Goal: Information Seeking & Learning: Find specific fact

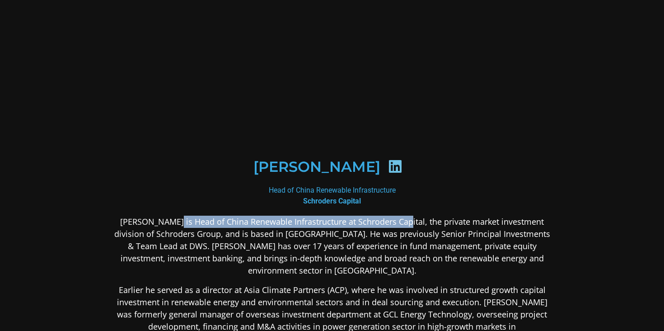
drag, startPoint x: 167, startPoint y: 215, endPoint x: 397, endPoint y: 219, distance: 230.3
click at [397, 219] on p "[PERSON_NAME] is Head of China Renewable Infrastructure at Schroders Capital, t…" at bounding box center [331, 245] width 439 height 61
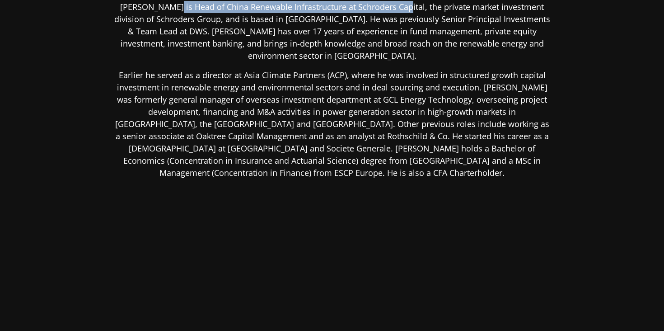
copy p "Head of China Renewable Infrastructure at Schroders Capital"
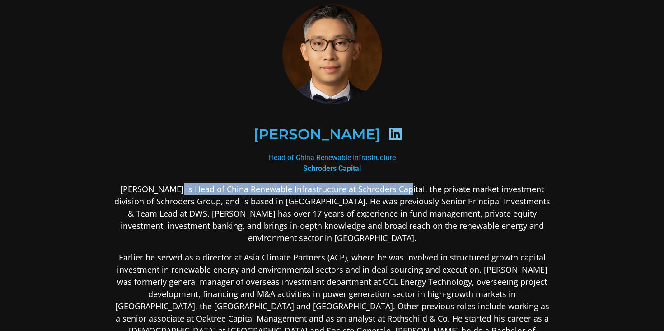
scroll to position [32, 0]
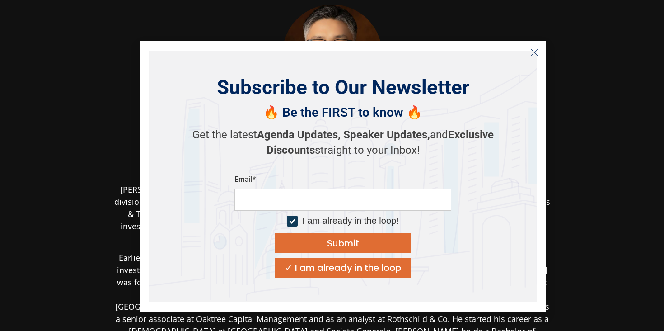
click at [531, 51] on icon "Close" at bounding box center [534, 52] width 8 height 8
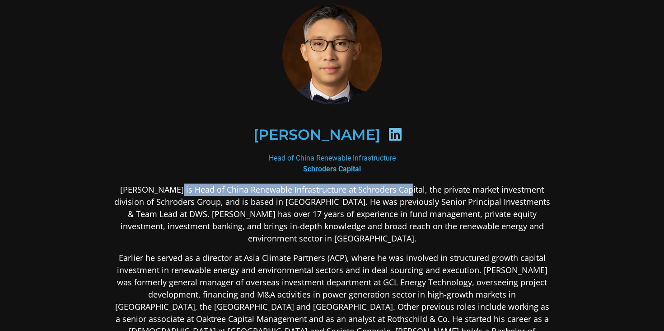
drag, startPoint x: 268, startPoint y: 158, endPoint x: 401, endPoint y: 158, distance: 132.3
click at [401, 158] on div "Head of China Renewable Infrastructure Schroders Capital" at bounding box center [331, 164] width 439 height 22
drag, startPoint x: 167, startPoint y: 188, endPoint x: 317, endPoint y: 188, distance: 150.4
click at [317, 188] on p "[PERSON_NAME] is Head of China Renewable Infrastructure at Schroders Capital, t…" at bounding box center [331, 213] width 439 height 61
copy p "Head of China Renewable Infrastructure"
